Goal: Task Accomplishment & Management: Manage account settings

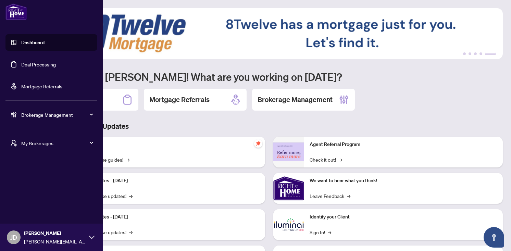
click at [22, 115] on span "Brokerage Management" at bounding box center [56, 115] width 71 height 8
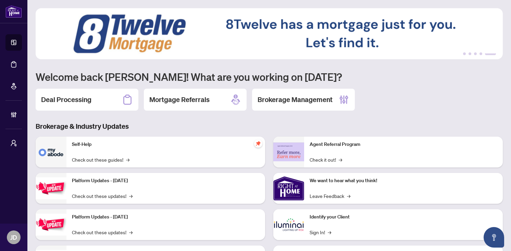
click at [171, 123] on h3 "Brokerage & Industry Updates" at bounding box center [269, 127] width 467 height 10
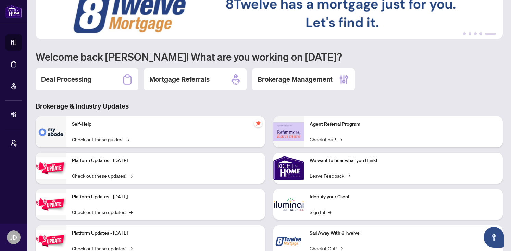
scroll to position [44, 0]
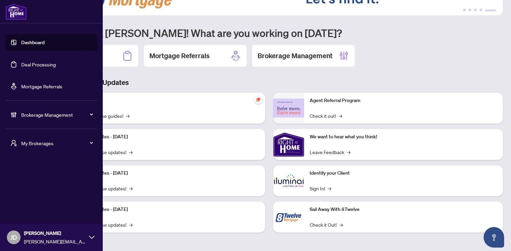
click at [20, 116] on div "Brokerage Management" at bounding box center [51, 114] width 92 height 16
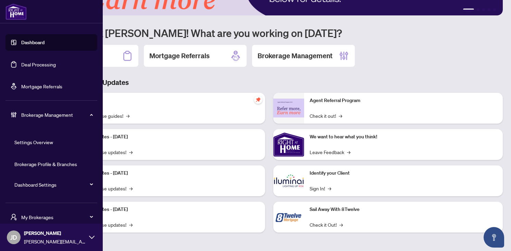
click at [28, 186] on link "Dashboard Settings" at bounding box center [35, 184] width 42 height 6
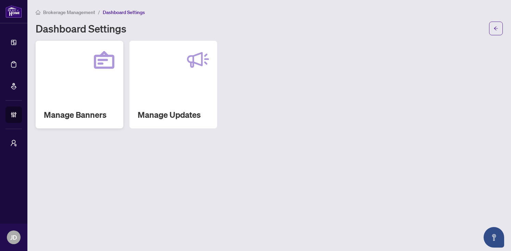
click at [89, 106] on div "Manage Banners" at bounding box center [80, 85] width 88 height 88
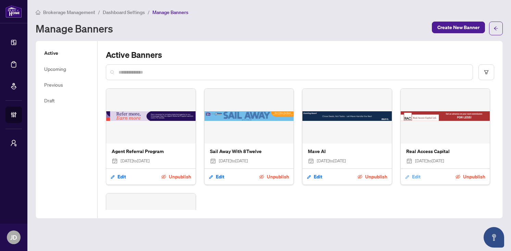
click at [415, 177] on span "Edit" at bounding box center [416, 176] width 9 height 11
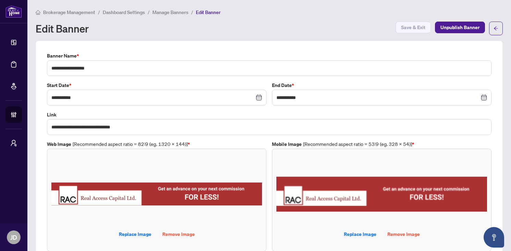
scroll to position [20, 0]
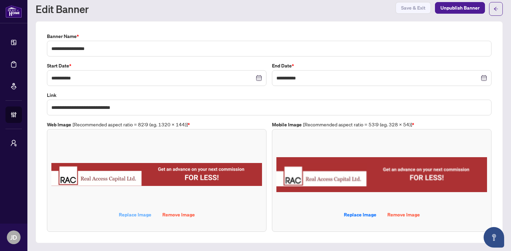
click at [124, 214] on span "Replace Image" at bounding box center [135, 214] width 33 height 11
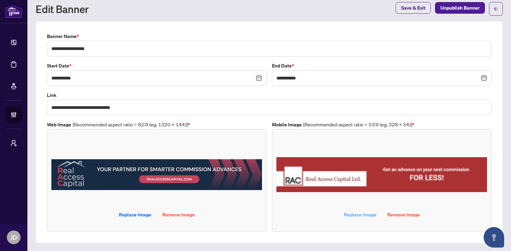
click at [362, 214] on span "Replace Image" at bounding box center [360, 214] width 33 height 11
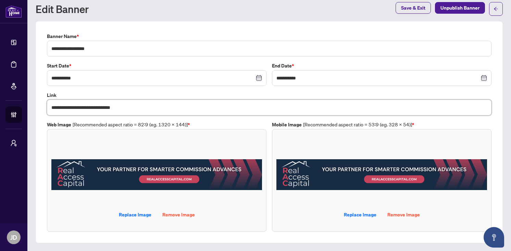
click at [144, 107] on input "**********" at bounding box center [269, 108] width 444 height 16
click at [406, 7] on span "Save & Exit" at bounding box center [413, 7] width 24 height 11
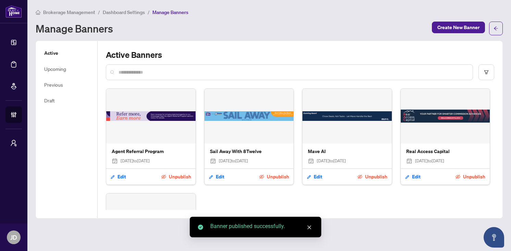
click at [330, 121] on img at bounding box center [346, 116] width 89 height 55
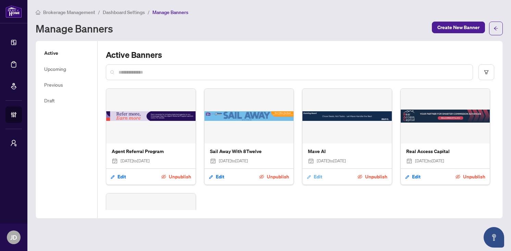
click at [315, 176] on span "Edit" at bounding box center [318, 176] width 9 height 11
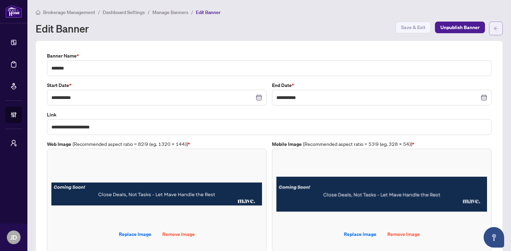
click at [499, 29] on button "button" at bounding box center [496, 29] width 14 height 14
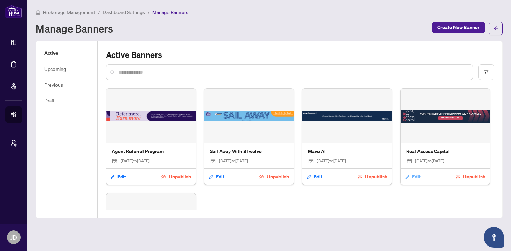
click at [412, 181] on span "Edit" at bounding box center [416, 176] width 9 height 11
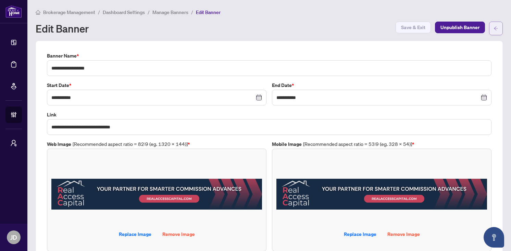
click at [496, 30] on icon "arrow-left" at bounding box center [495, 28] width 5 height 5
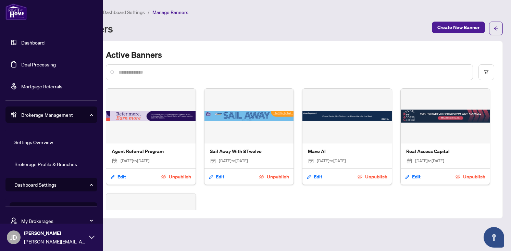
click at [21, 41] on link "Dashboard" at bounding box center [32, 42] width 23 height 6
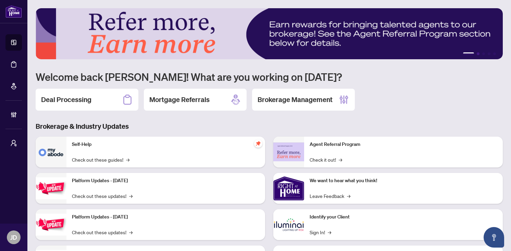
click at [478, 52] on button "2" at bounding box center [478, 53] width 3 height 3
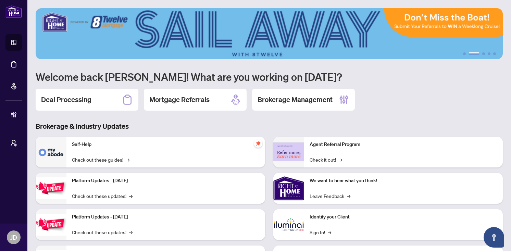
click at [481, 52] on ul "1 2 3 4 5" at bounding box center [269, 53] width 467 height 3
click at [483, 53] on button "3" at bounding box center [483, 53] width 3 height 3
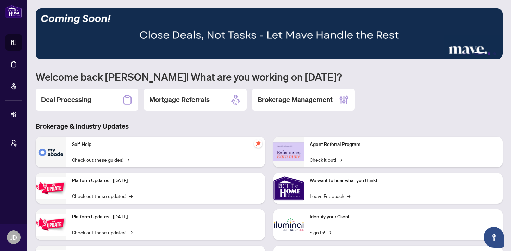
click at [490, 53] on button "4" at bounding box center [489, 53] width 3 height 3
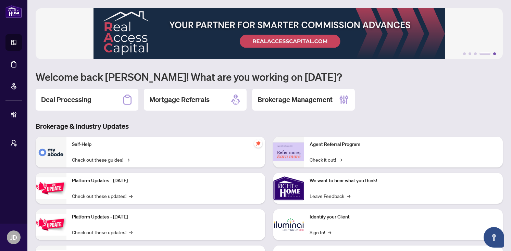
click at [494, 53] on button "5" at bounding box center [494, 53] width 3 height 3
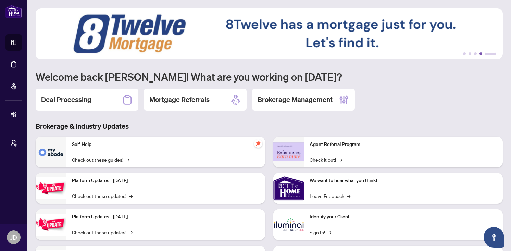
click at [481, 53] on button "4" at bounding box center [480, 53] width 3 height 3
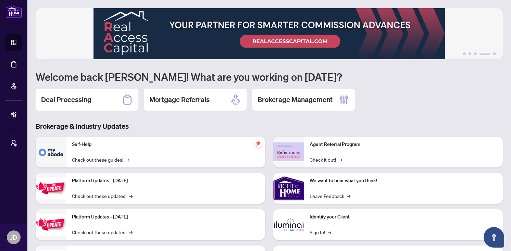
click at [318, 43] on img at bounding box center [269, 33] width 467 height 51
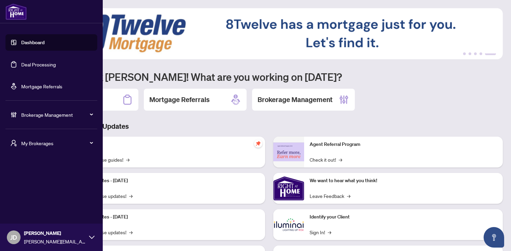
click at [45, 118] on span "Brokerage Management" at bounding box center [56, 115] width 71 height 8
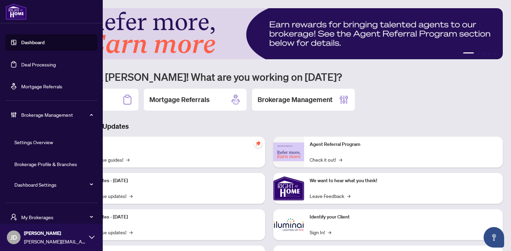
click at [38, 164] on link "Brokerage Profile & Branches" at bounding box center [45, 164] width 63 height 6
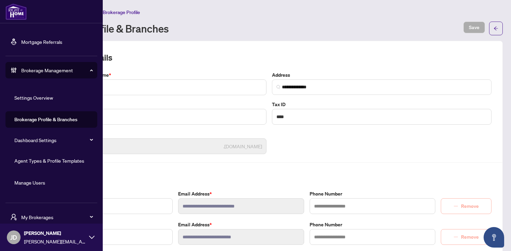
scroll to position [60, 0]
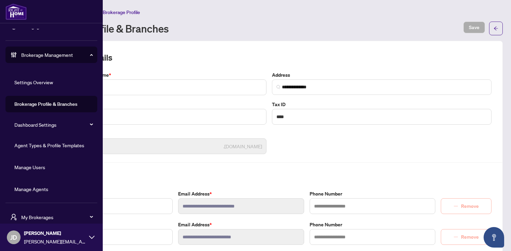
click at [26, 188] on link "Manage Agents" at bounding box center [31, 189] width 34 height 6
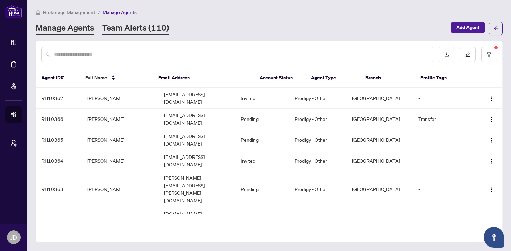
click at [128, 27] on link "Team Alerts (110)" at bounding box center [135, 28] width 67 height 12
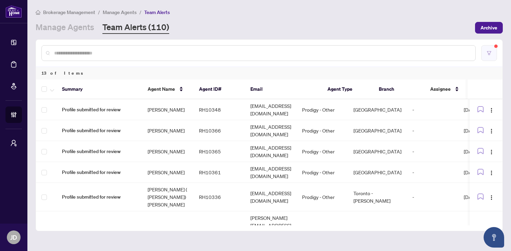
click at [489, 56] on button "button" at bounding box center [489, 53] width 16 height 16
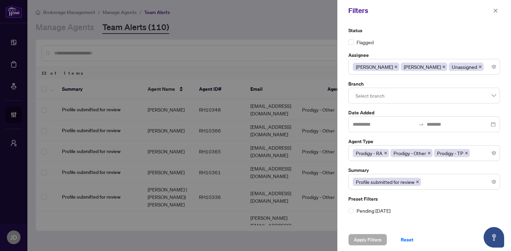
click at [442, 66] on icon "close" at bounding box center [443, 66] width 3 height 3
click at [430, 66] on icon "close" at bounding box center [431, 66] width 3 height 3
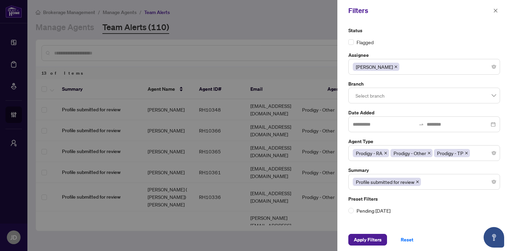
click at [394, 68] on icon "close" at bounding box center [395, 66] width 3 height 3
click at [417, 182] on icon "close" at bounding box center [417, 181] width 3 height 3
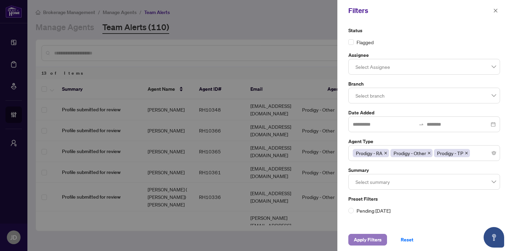
click at [368, 240] on span "Apply Filters" at bounding box center [368, 239] width 28 height 11
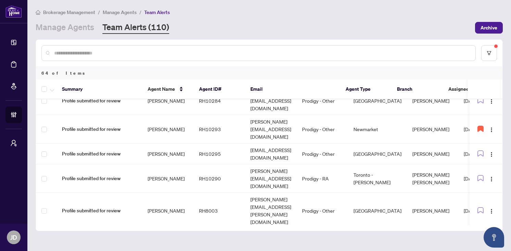
scroll to position [1213, 0]
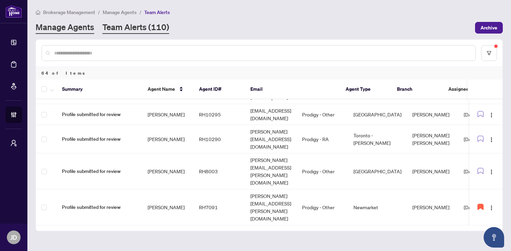
click at [85, 28] on link "Manage Agents" at bounding box center [65, 28] width 59 height 12
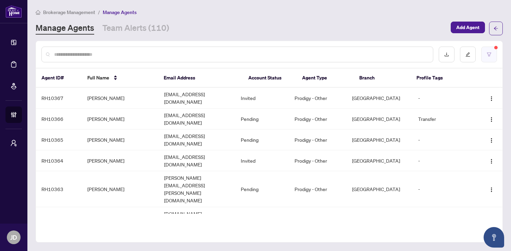
click at [491, 53] on icon "filter" at bounding box center [489, 54] width 5 height 5
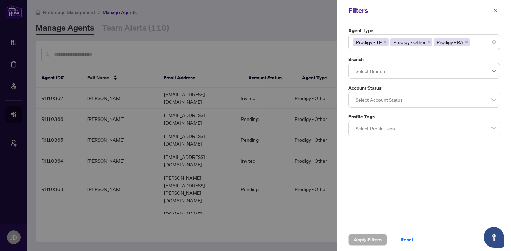
click at [285, 25] on div at bounding box center [255, 125] width 511 height 251
click at [495, 9] on icon "close" at bounding box center [495, 10] width 5 height 5
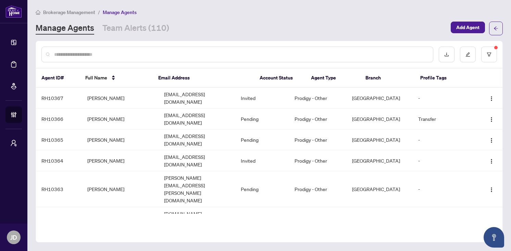
click at [154, 52] on input "text" at bounding box center [240, 55] width 373 height 8
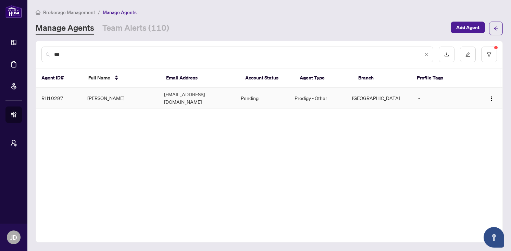
type input "***"
click at [146, 93] on td "Gus Koumarelas" at bounding box center [120, 98] width 77 height 21
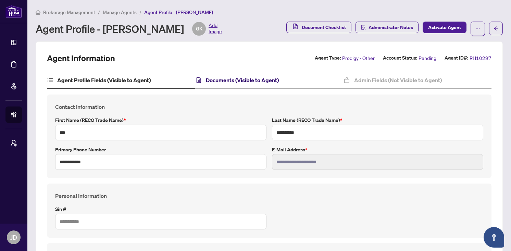
click at [237, 79] on h4 "Documents (Visible to Agent)" at bounding box center [242, 80] width 73 height 8
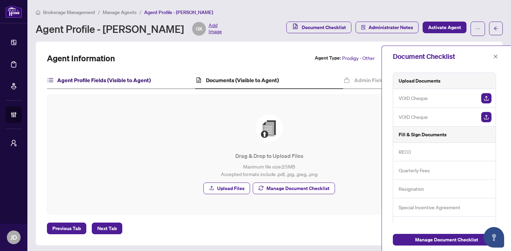
click at [137, 79] on h4 "Agent Profile Fields (Visible to Agent)" at bounding box center [103, 80] width 93 height 8
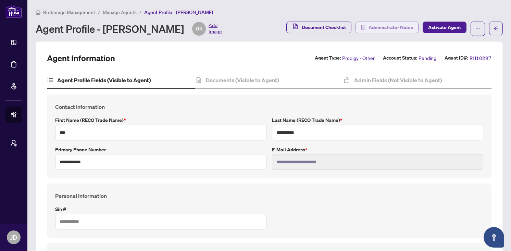
click at [407, 29] on span "Administrator Notes" at bounding box center [390, 27] width 45 height 11
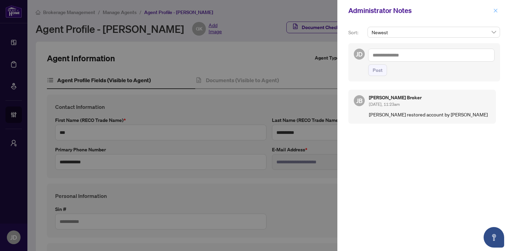
click at [496, 11] on icon "close" at bounding box center [496, 11] width 4 height 4
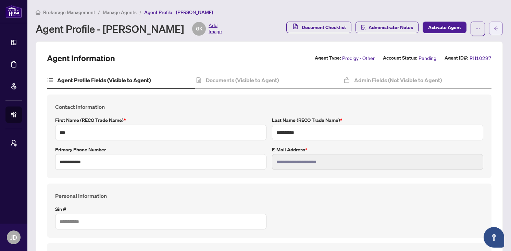
click at [497, 28] on icon "arrow-left" at bounding box center [495, 28] width 5 height 5
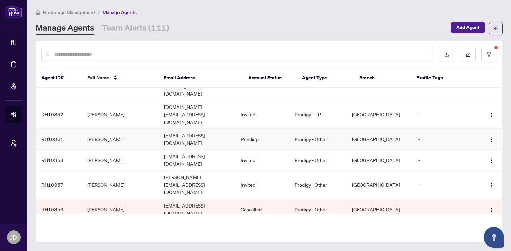
scroll to position [108, 0]
click at [488, 55] on icon "filter" at bounding box center [489, 54] width 5 height 5
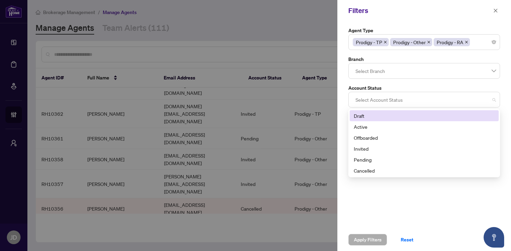
click at [431, 101] on div at bounding box center [424, 99] width 143 height 12
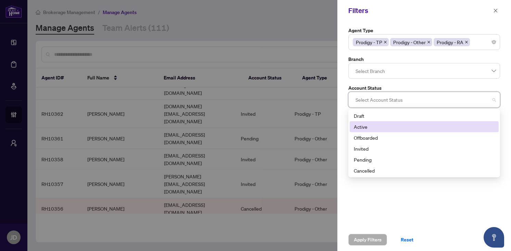
click at [413, 127] on div "Active" at bounding box center [424, 127] width 141 height 8
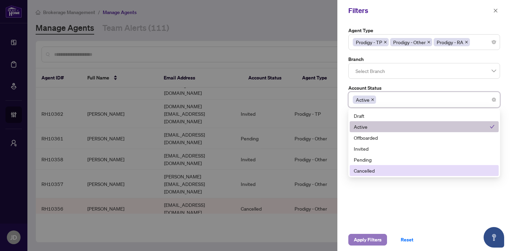
click at [380, 236] on span "Apply Filters" at bounding box center [368, 239] width 28 height 11
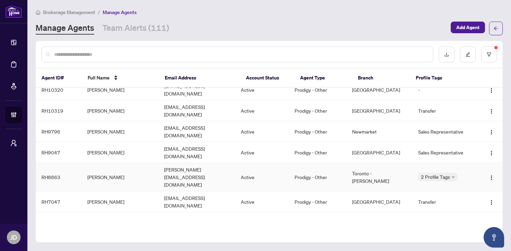
scroll to position [0, 0]
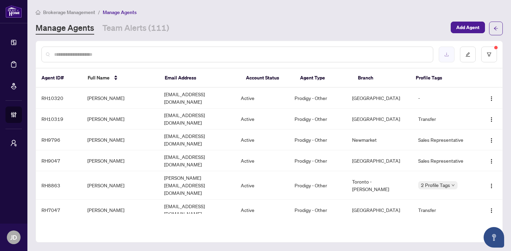
click at [445, 54] on icon "download" at bounding box center [446, 54] width 5 height 5
click at [470, 57] on button "button" at bounding box center [468, 55] width 16 height 16
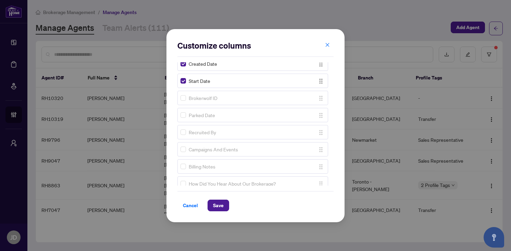
scroll to position [153, 0]
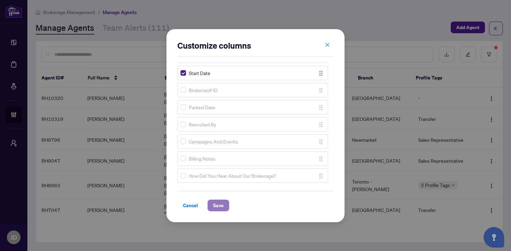
click at [214, 204] on span "Save" at bounding box center [218, 205] width 11 height 11
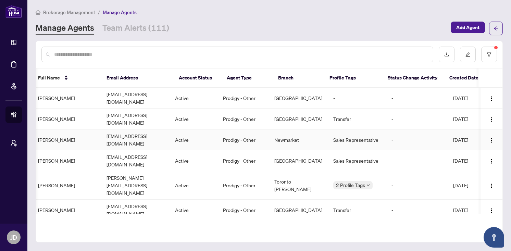
scroll to position [0, 0]
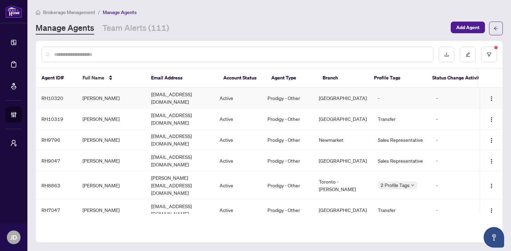
click at [175, 96] on td "viktorialevieva@gmail.com" at bounding box center [180, 98] width 68 height 21
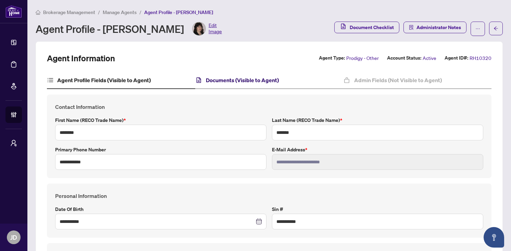
click at [232, 80] on h4 "Documents (Visible to Agent)" at bounding box center [242, 80] width 73 height 8
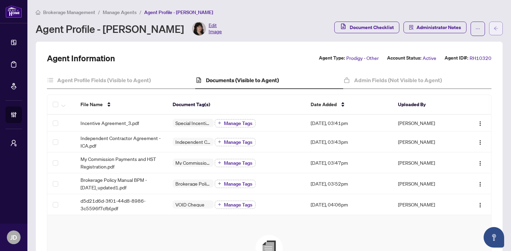
click at [497, 30] on icon "arrow-left" at bounding box center [495, 28] width 5 height 5
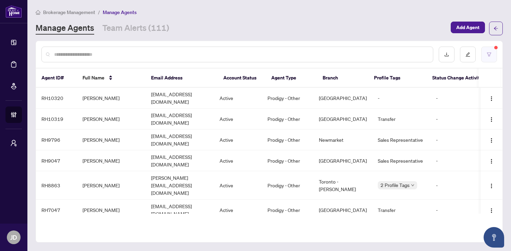
click at [492, 54] on button "button" at bounding box center [489, 55] width 16 height 16
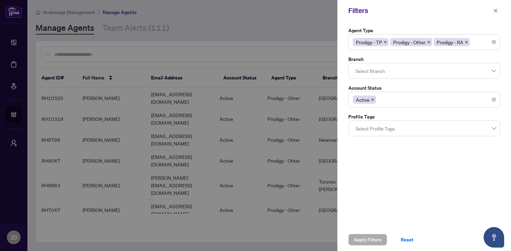
click at [450, 104] on div "Active" at bounding box center [424, 99] width 143 height 12
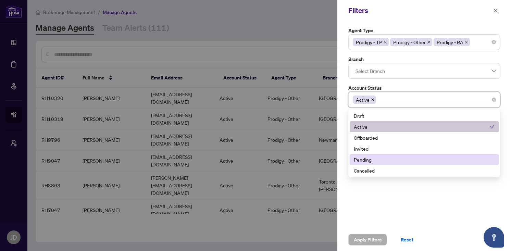
click at [378, 156] on div "Pending" at bounding box center [424, 160] width 141 height 8
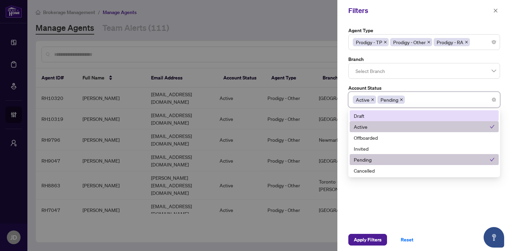
click at [373, 99] on icon "close" at bounding box center [372, 99] width 3 height 3
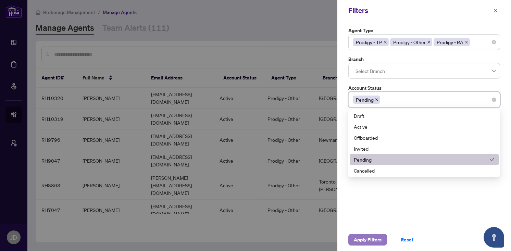
click at [368, 239] on span "Apply Filters" at bounding box center [368, 239] width 28 height 11
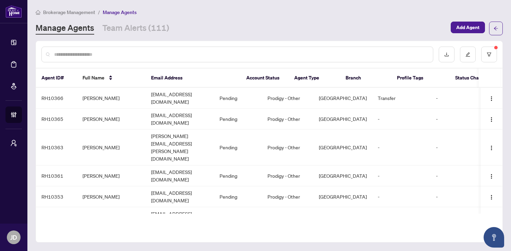
click at [368, 54] on input "text" at bounding box center [240, 55] width 373 height 8
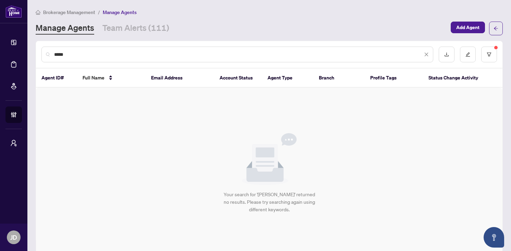
type input "*****"
click at [427, 54] on icon "close" at bounding box center [426, 54] width 5 height 5
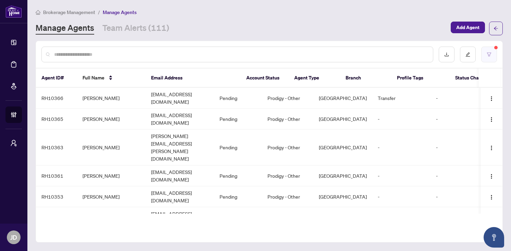
click at [491, 57] on button "button" at bounding box center [489, 55] width 16 height 16
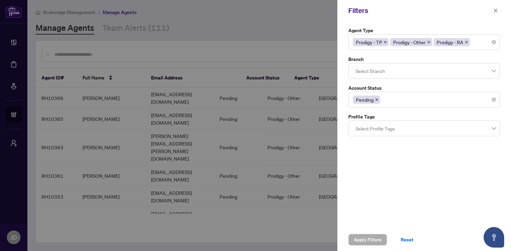
click at [378, 102] on span "Pending" at bounding box center [366, 100] width 27 height 8
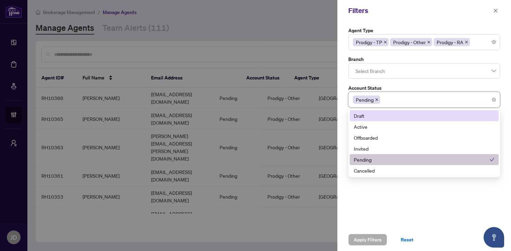
click at [376, 99] on icon "close" at bounding box center [376, 99] width 3 height 3
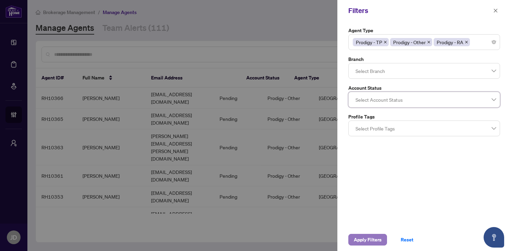
click at [362, 240] on span "Apply Filters" at bounding box center [368, 239] width 28 height 11
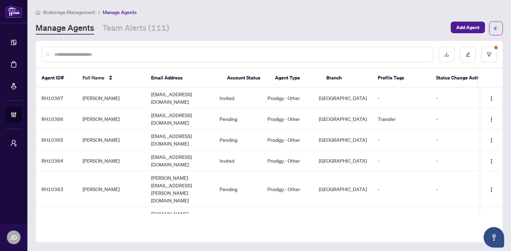
click at [297, 55] on input "text" at bounding box center [240, 55] width 373 height 8
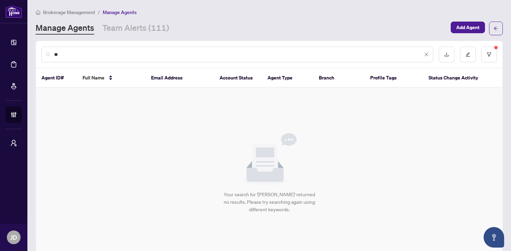
type input "*"
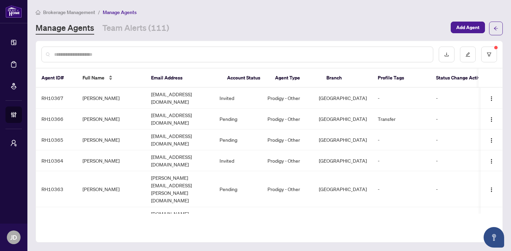
click at [94, 78] on span "Full Name" at bounding box center [94, 78] width 22 height 8
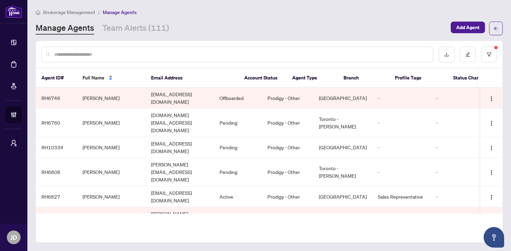
click at [98, 78] on span "Full Name" at bounding box center [94, 78] width 22 height 8
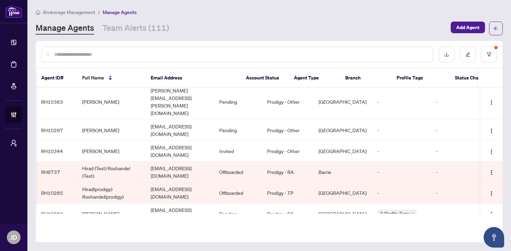
scroll to position [585, 0]
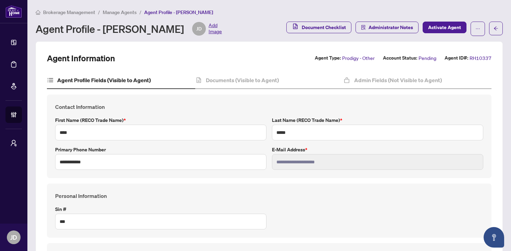
click at [430, 59] on span "Pending" at bounding box center [427, 58] width 18 height 8
click at [481, 28] on button "button" at bounding box center [477, 29] width 14 height 14
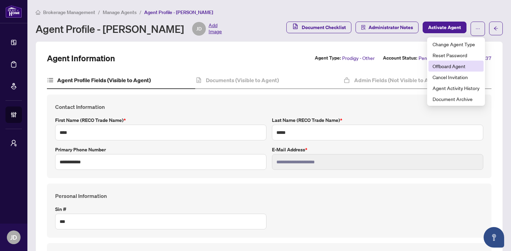
click at [455, 68] on span "Offboard Agent" at bounding box center [455, 66] width 47 height 8
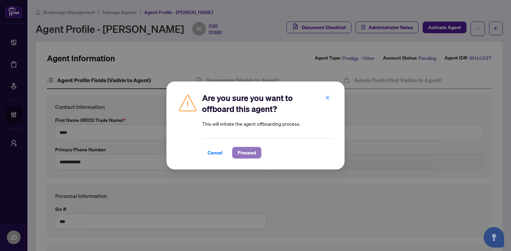
click at [256, 153] on button "Proceed" at bounding box center [246, 153] width 29 height 12
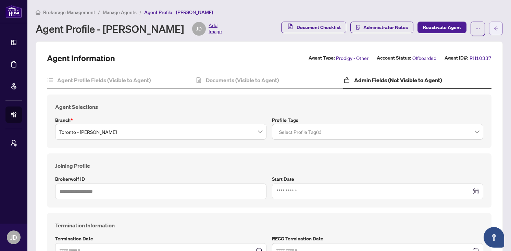
click at [496, 24] on span "button" at bounding box center [495, 28] width 5 height 11
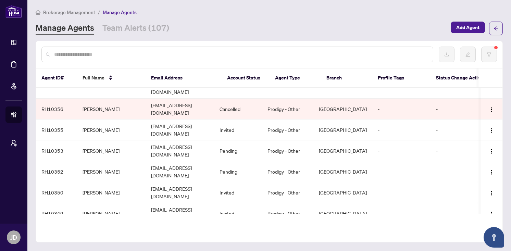
scroll to position [212, 0]
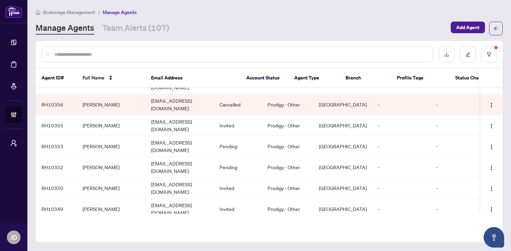
click at [186, 54] on input "text" at bounding box center [240, 55] width 373 height 8
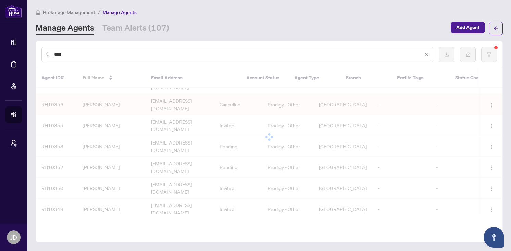
scroll to position [0, 0]
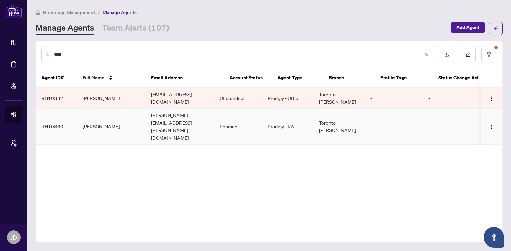
type input "****"
click at [214, 115] on td "joshua.dunn+test@myabode.ca" at bounding box center [180, 127] width 68 height 36
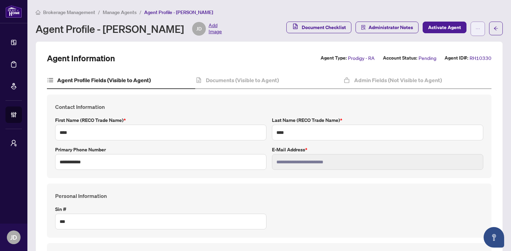
click at [478, 30] on icon "ellipsis" at bounding box center [477, 28] width 5 height 5
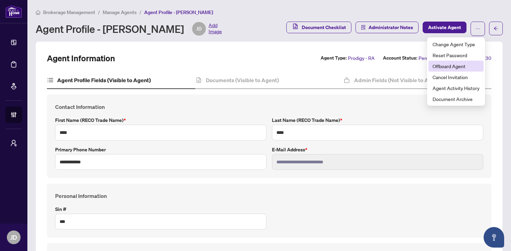
click at [463, 63] on span "Offboard Agent" at bounding box center [455, 66] width 47 height 8
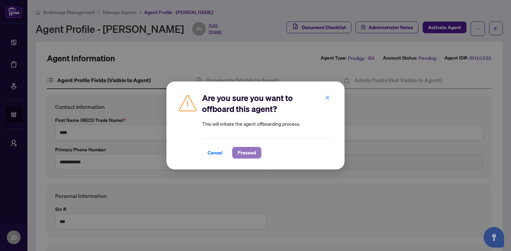
click at [250, 150] on span "Proceed" at bounding box center [247, 152] width 18 height 11
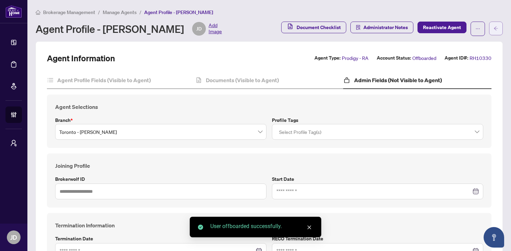
click at [499, 27] on button "button" at bounding box center [496, 29] width 14 height 14
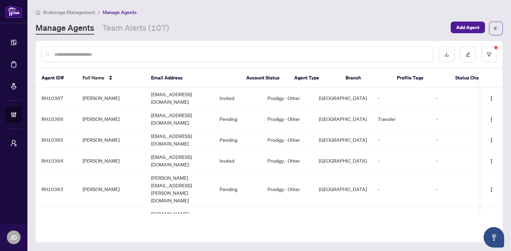
click at [248, 53] on input "text" at bounding box center [240, 55] width 373 height 8
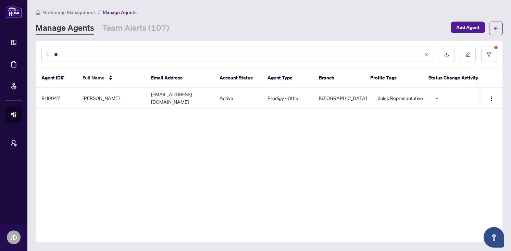
type input "**"
click at [491, 57] on button "button" at bounding box center [489, 55] width 16 height 16
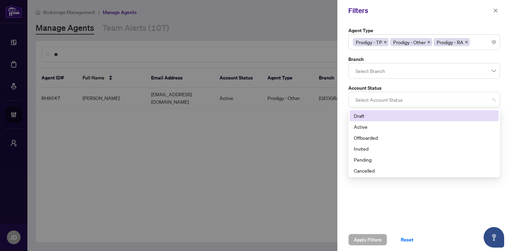
click at [380, 98] on div at bounding box center [424, 99] width 143 height 12
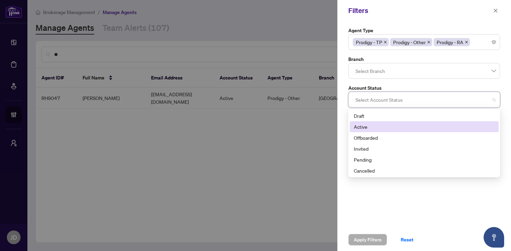
click at [365, 128] on div "Active" at bounding box center [424, 127] width 141 height 8
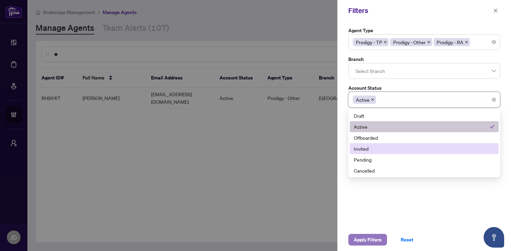
click at [366, 242] on span "Apply Filters" at bounding box center [368, 239] width 28 height 11
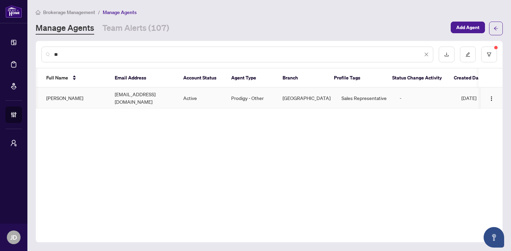
scroll to position [0, 23]
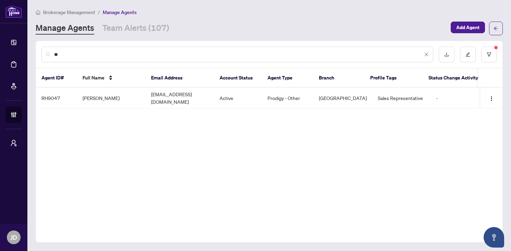
click at [423, 53] on span "**" at bounding box center [241, 55] width 375 height 8
click at [427, 54] on icon "close" at bounding box center [427, 55] width 4 height 4
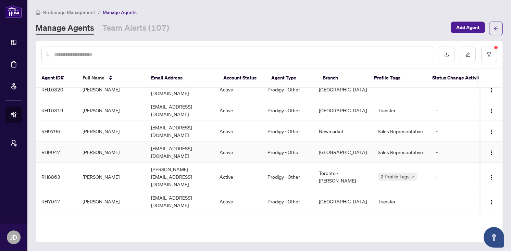
scroll to position [4, 0]
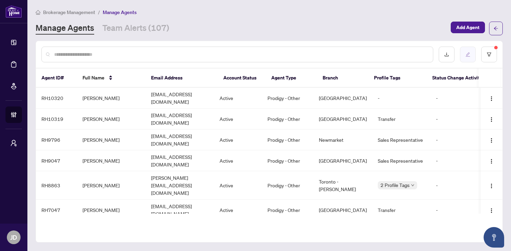
click at [466, 54] on icon "edit" at bounding box center [467, 54] width 5 height 5
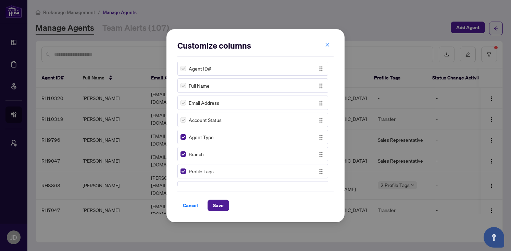
scroll to position [0, 0]
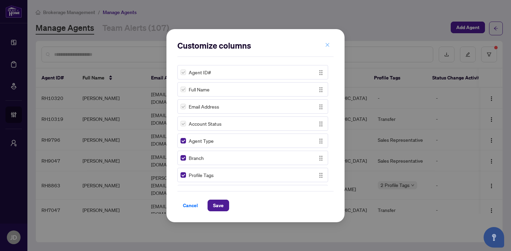
click at [327, 42] on span "button" at bounding box center [327, 45] width 5 height 11
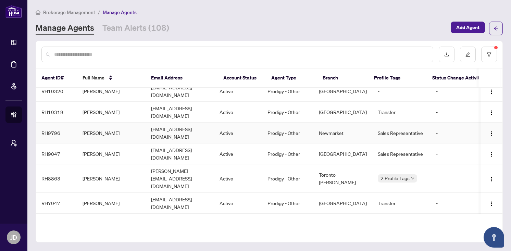
scroll to position [10, 0]
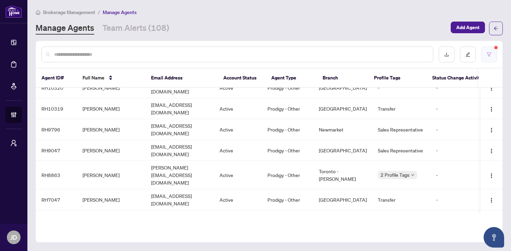
click at [491, 55] on icon "filter" at bounding box center [489, 54] width 5 height 5
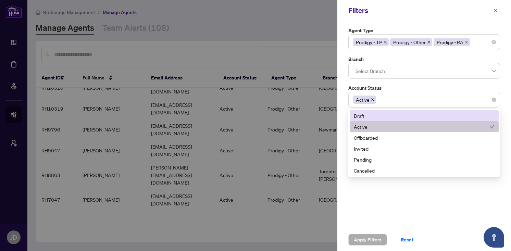
click at [445, 102] on div "Active" at bounding box center [424, 99] width 143 height 12
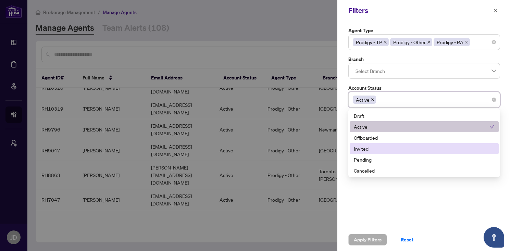
click at [399, 149] on div "Invited" at bounding box center [424, 149] width 141 height 8
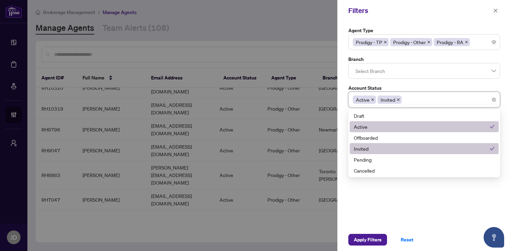
click at [397, 127] on div "Active" at bounding box center [422, 127] width 136 height 8
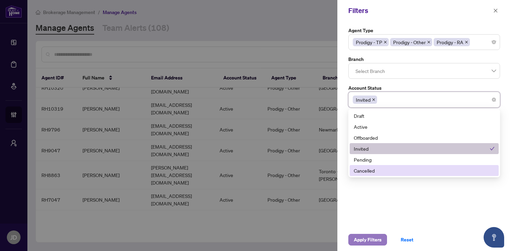
click at [363, 238] on span "Apply Filters" at bounding box center [368, 239] width 28 height 11
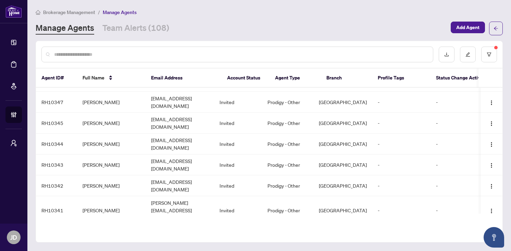
scroll to position [0, 0]
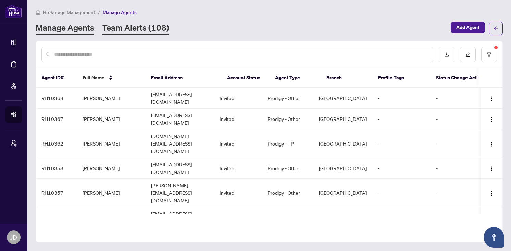
click at [136, 30] on link "Team Alerts (108)" at bounding box center [135, 28] width 67 height 12
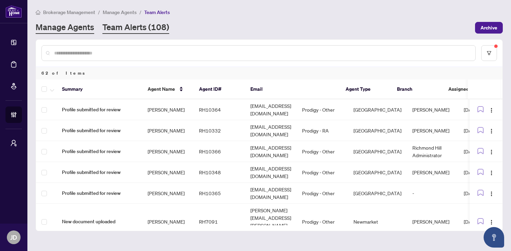
click at [82, 27] on link "Manage Agents" at bounding box center [65, 28] width 59 height 12
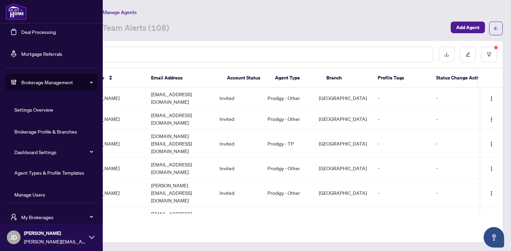
scroll to position [60, 0]
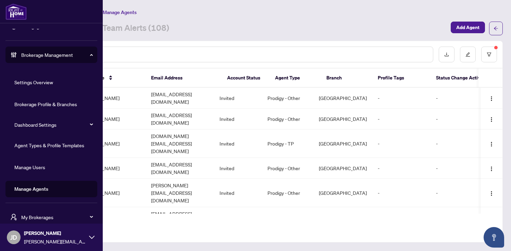
click at [39, 216] on span "My Brokerages" at bounding box center [56, 217] width 71 height 8
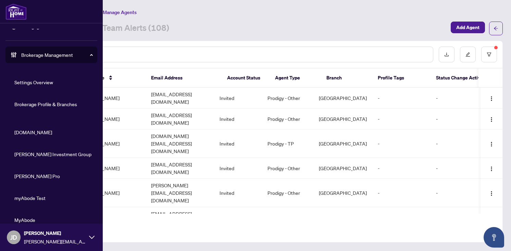
scroll to position [72, 0]
click at [32, 131] on span "Property.ca" at bounding box center [53, 132] width 78 height 8
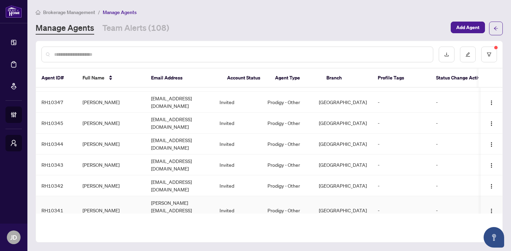
scroll to position [0, 0]
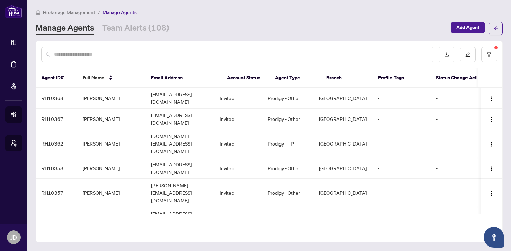
click at [193, 59] on div at bounding box center [237, 55] width 392 height 16
click at [194, 53] on input "text" at bounding box center [240, 55] width 373 height 8
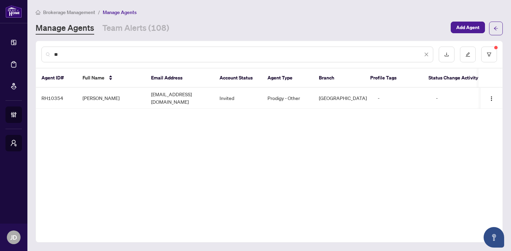
type input "**"
click at [217, 101] on td "Invited" at bounding box center [238, 98] width 48 height 21
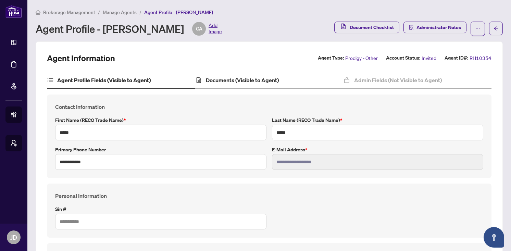
click at [222, 74] on div "Documents (Visible to Agent)" at bounding box center [269, 80] width 148 height 17
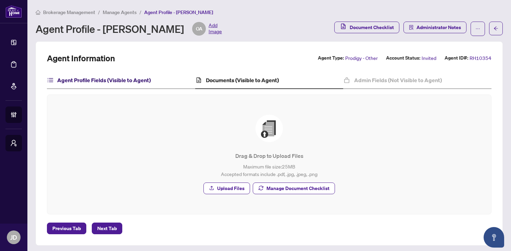
click at [141, 78] on h4 "Agent Profile Fields (Visible to Agent)" at bounding box center [103, 80] width 93 height 8
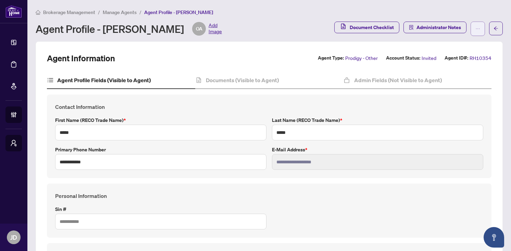
click at [475, 33] on button "button" at bounding box center [477, 29] width 14 height 14
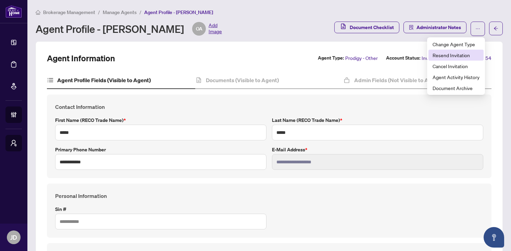
click at [462, 55] on span "Resend Invitation" at bounding box center [455, 55] width 47 height 8
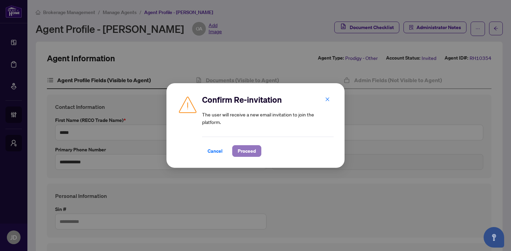
click at [249, 149] on span "Proceed" at bounding box center [247, 151] width 18 height 11
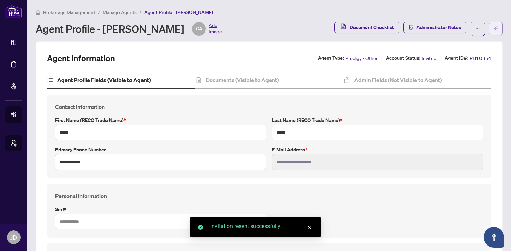
click at [497, 30] on icon "arrow-left" at bounding box center [495, 28] width 5 height 5
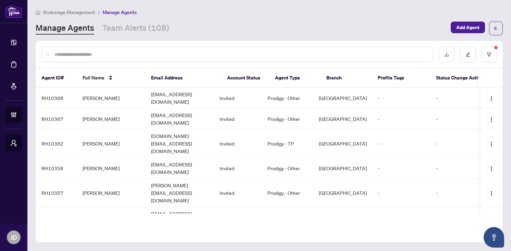
click at [131, 55] on input "text" at bounding box center [240, 55] width 373 height 8
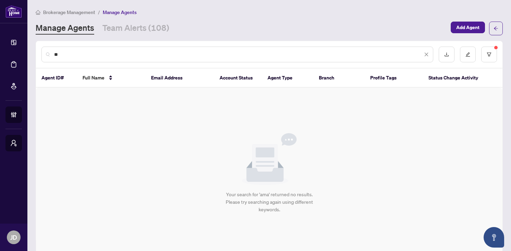
type input "*"
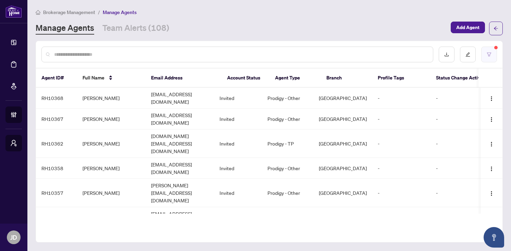
click at [489, 56] on icon "filter" at bounding box center [489, 54] width 5 height 5
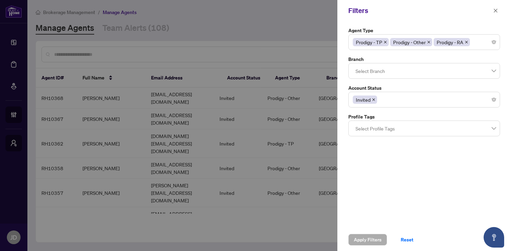
click at [373, 100] on icon "close" at bounding box center [373, 99] width 3 height 3
click at [367, 237] on span "Apply Filters" at bounding box center [368, 239] width 28 height 11
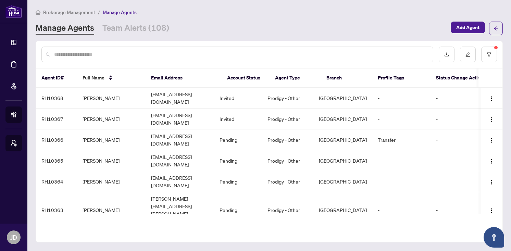
click at [155, 51] on input "text" at bounding box center [240, 55] width 373 height 8
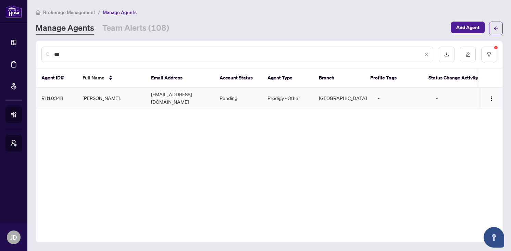
type input "***"
click at [146, 97] on td "amardarealtor@gmail.com" at bounding box center [180, 98] width 68 height 21
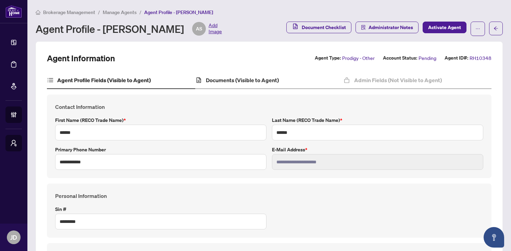
click at [230, 74] on div "Documents (Visible to Agent)" at bounding box center [269, 80] width 148 height 17
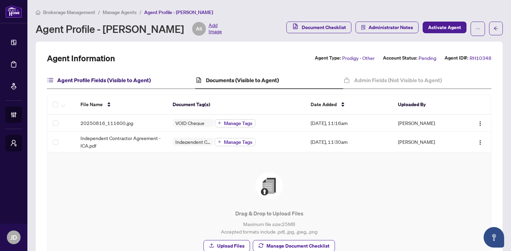
click at [143, 82] on h4 "Agent Profile Fields (Visible to Agent)" at bounding box center [103, 80] width 93 height 8
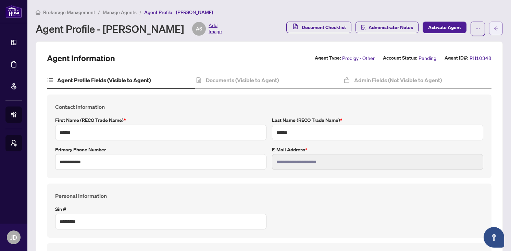
click at [495, 28] on icon "arrow-left" at bounding box center [496, 28] width 4 height 4
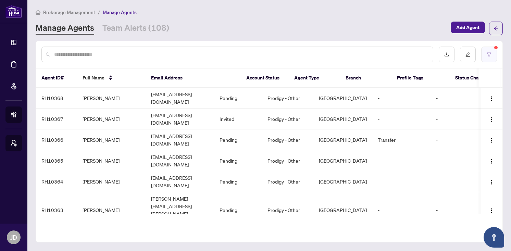
click at [490, 55] on icon "filter" at bounding box center [489, 54] width 5 height 5
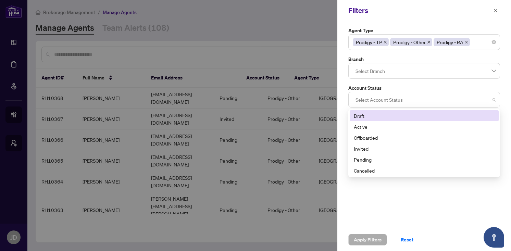
click at [395, 99] on div at bounding box center [424, 99] width 143 height 12
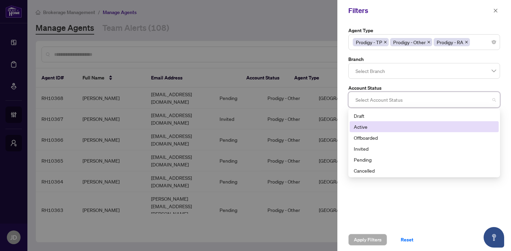
click at [376, 126] on div "Active" at bounding box center [424, 127] width 141 height 8
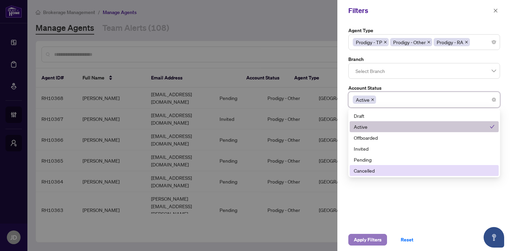
click at [374, 237] on span "Apply Filters" at bounding box center [368, 239] width 28 height 11
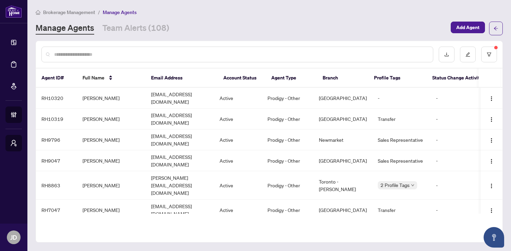
scroll to position [10, 0]
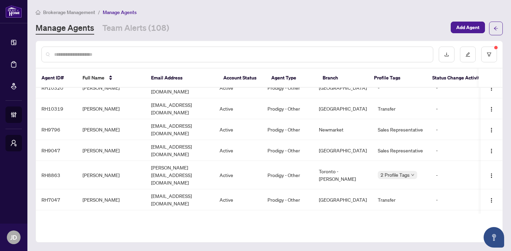
click at [231, 226] on div "Agent ID# Full Name Email Address Account Status Agent Type Branch Profile Tags…" at bounding box center [269, 142] width 467 height 202
click at [488, 54] on icon "filter" at bounding box center [489, 54] width 5 height 5
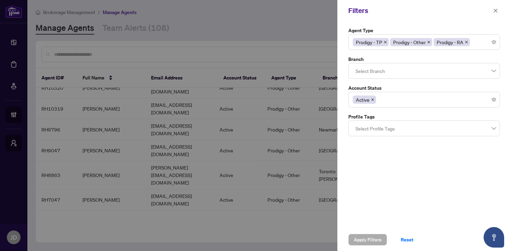
click at [466, 44] on span at bounding box center [466, 42] width 3 height 8
click at [430, 43] on icon "close" at bounding box center [428, 41] width 3 height 3
click at [386, 44] on span at bounding box center [384, 42] width 3 height 8
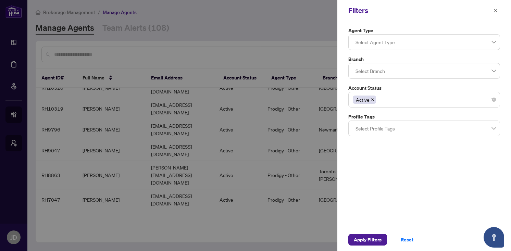
click at [377, 171] on div "Agent Type Select Agent Type Branch Select Branch Account Status Active Profile…" at bounding box center [424, 124] width 174 height 207
click at [367, 238] on span "Apply Filters" at bounding box center [368, 239] width 28 height 11
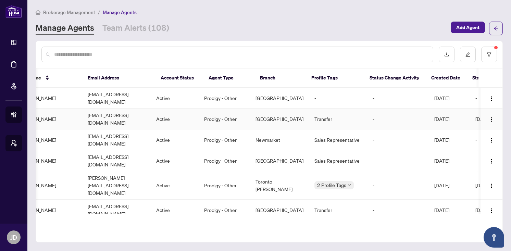
scroll to position [0, 93]
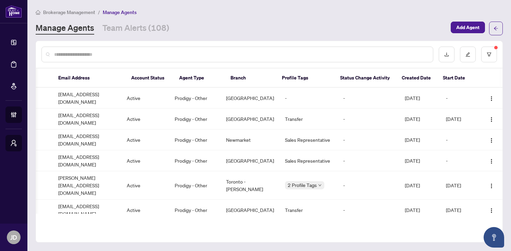
click at [411, 77] on th "Created Date" at bounding box center [416, 77] width 41 height 19
click at [417, 84] on th "Created Date" at bounding box center [416, 77] width 41 height 19
click at [239, 78] on th "Branch" at bounding box center [250, 77] width 51 height 19
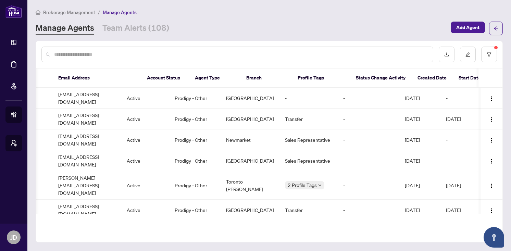
click at [439, 77] on th "Created Date" at bounding box center [432, 77] width 41 height 19
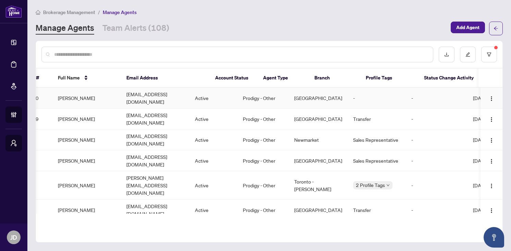
scroll to position [0, 29]
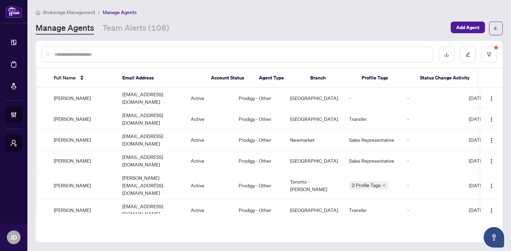
drag, startPoint x: 449, startPoint y: 57, endPoint x: 425, endPoint y: 30, distance: 35.9
click at [425, 30] on div "Brokerage Management / Manage Agents Manage Agents Team Alerts (108) Add Agent …" at bounding box center [269, 125] width 467 height 235
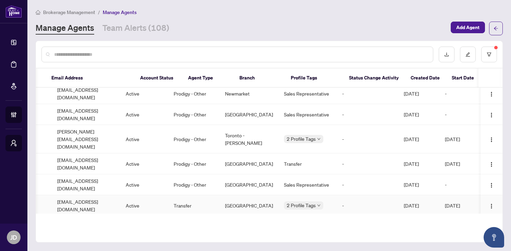
scroll to position [0, 0]
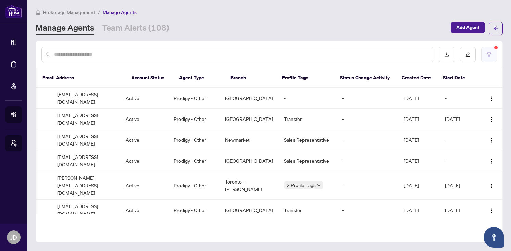
click at [491, 53] on icon "filter" at bounding box center [489, 54] width 5 height 5
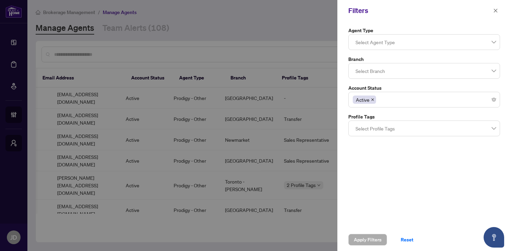
click at [373, 100] on icon "close" at bounding box center [372, 99] width 3 height 3
click at [362, 237] on span "Apply Filters" at bounding box center [368, 239] width 28 height 11
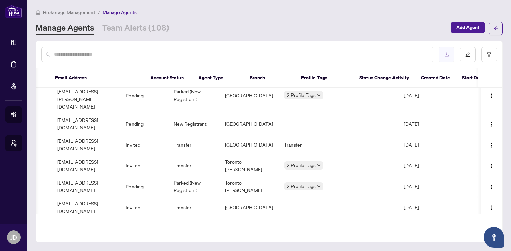
click at [447, 58] on button "button" at bounding box center [447, 55] width 16 height 16
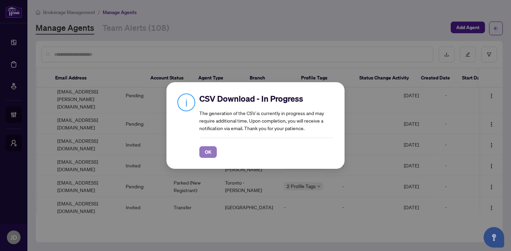
click at [211, 154] on span "OK" at bounding box center [208, 152] width 7 height 11
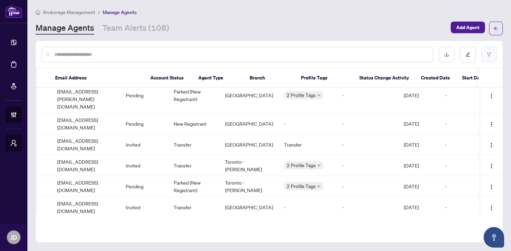
click at [495, 54] on button "button" at bounding box center [489, 55] width 16 height 16
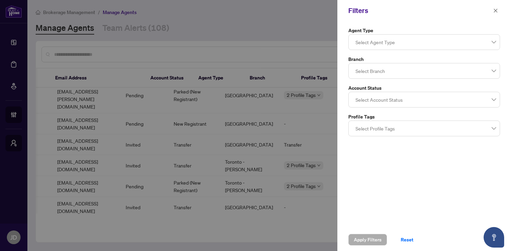
click at [444, 94] on div at bounding box center [424, 99] width 143 height 12
click at [458, 121] on div "Select Profile Tags" at bounding box center [424, 129] width 152 height 16
click at [286, 228] on div at bounding box center [255, 125] width 511 height 251
click at [496, 10] on icon "close" at bounding box center [495, 10] width 5 height 5
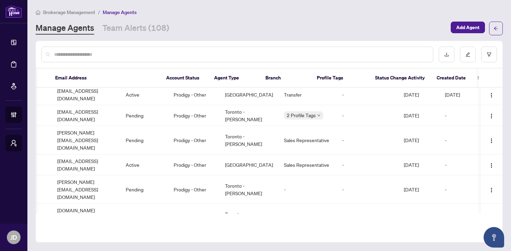
scroll to position [1993, 96]
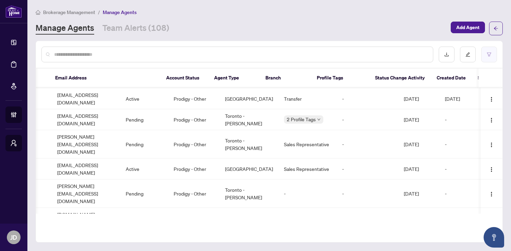
click at [491, 59] on button "button" at bounding box center [489, 55] width 16 height 16
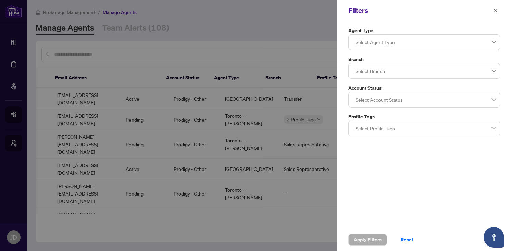
click at [434, 98] on div at bounding box center [424, 99] width 143 height 12
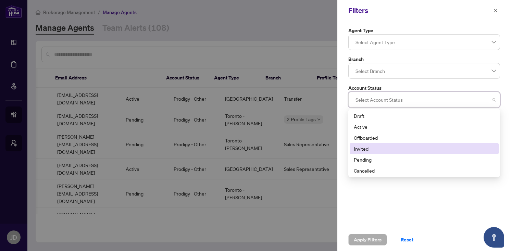
click at [395, 149] on div "Invited" at bounding box center [424, 149] width 141 height 8
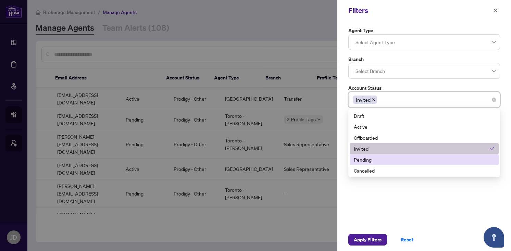
click at [391, 159] on div "Pending" at bounding box center [424, 160] width 141 height 8
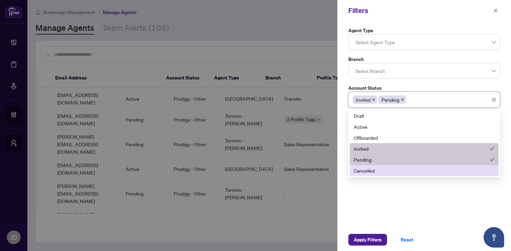
click at [371, 205] on div "Agent Type Select Agent Type Branch Select Branch Account Status Invited Pendin…" at bounding box center [424, 124] width 174 height 207
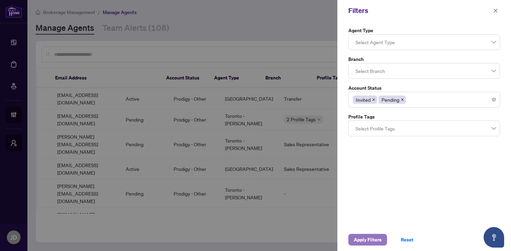
click at [367, 241] on span "Apply Filters" at bounding box center [368, 239] width 28 height 11
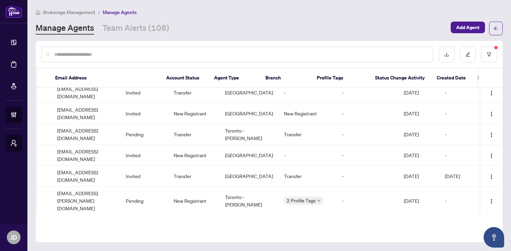
scroll to position [2711, 96]
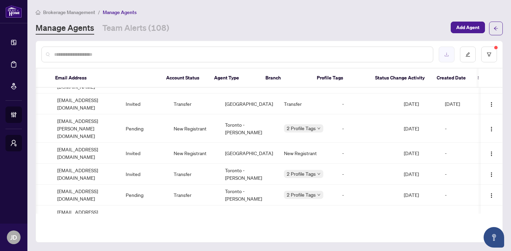
click at [449, 53] on button "button" at bounding box center [447, 55] width 16 height 16
